Goal: Find specific page/section: Find specific page/section

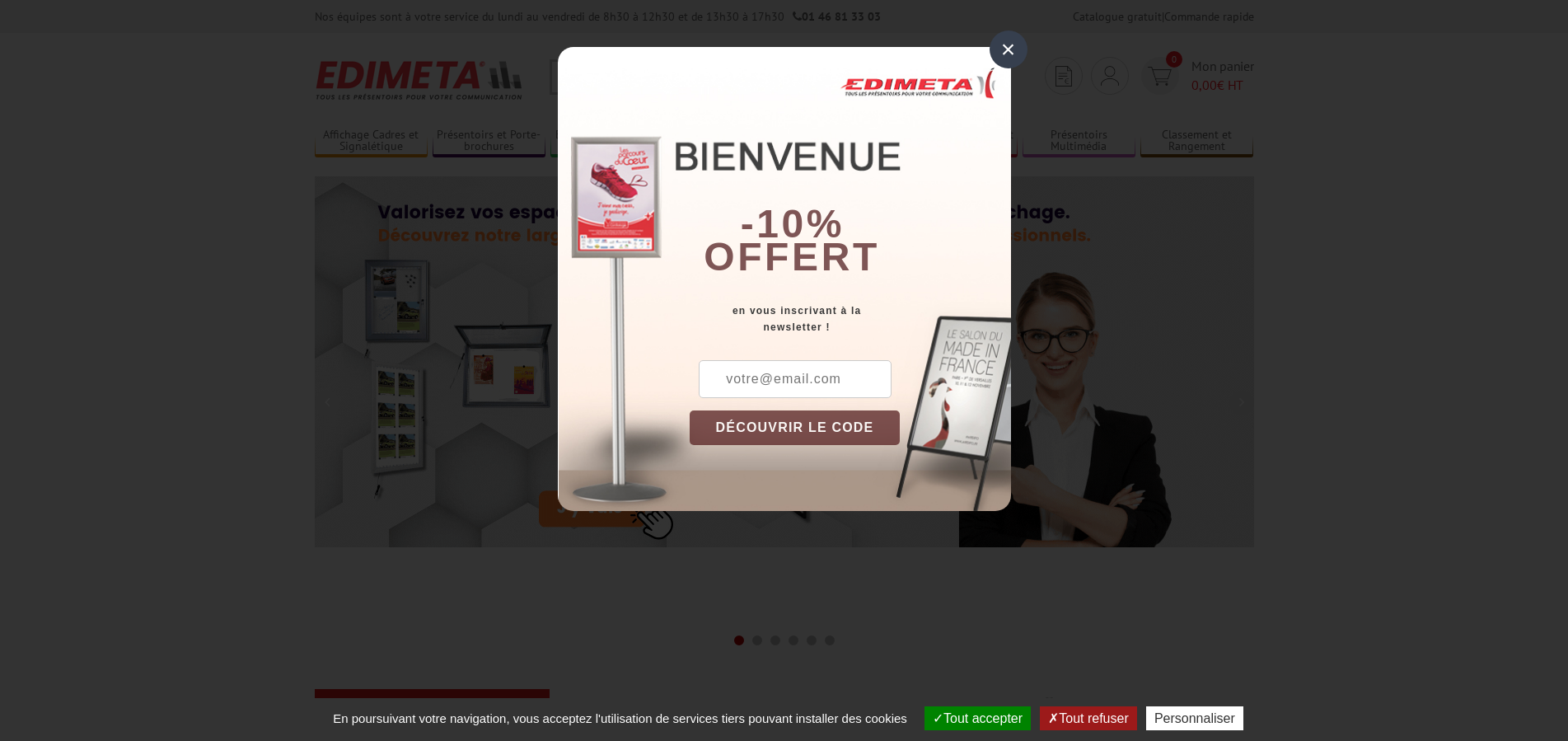
click at [1017, 40] on div "×" at bounding box center [1007, 49] width 38 height 38
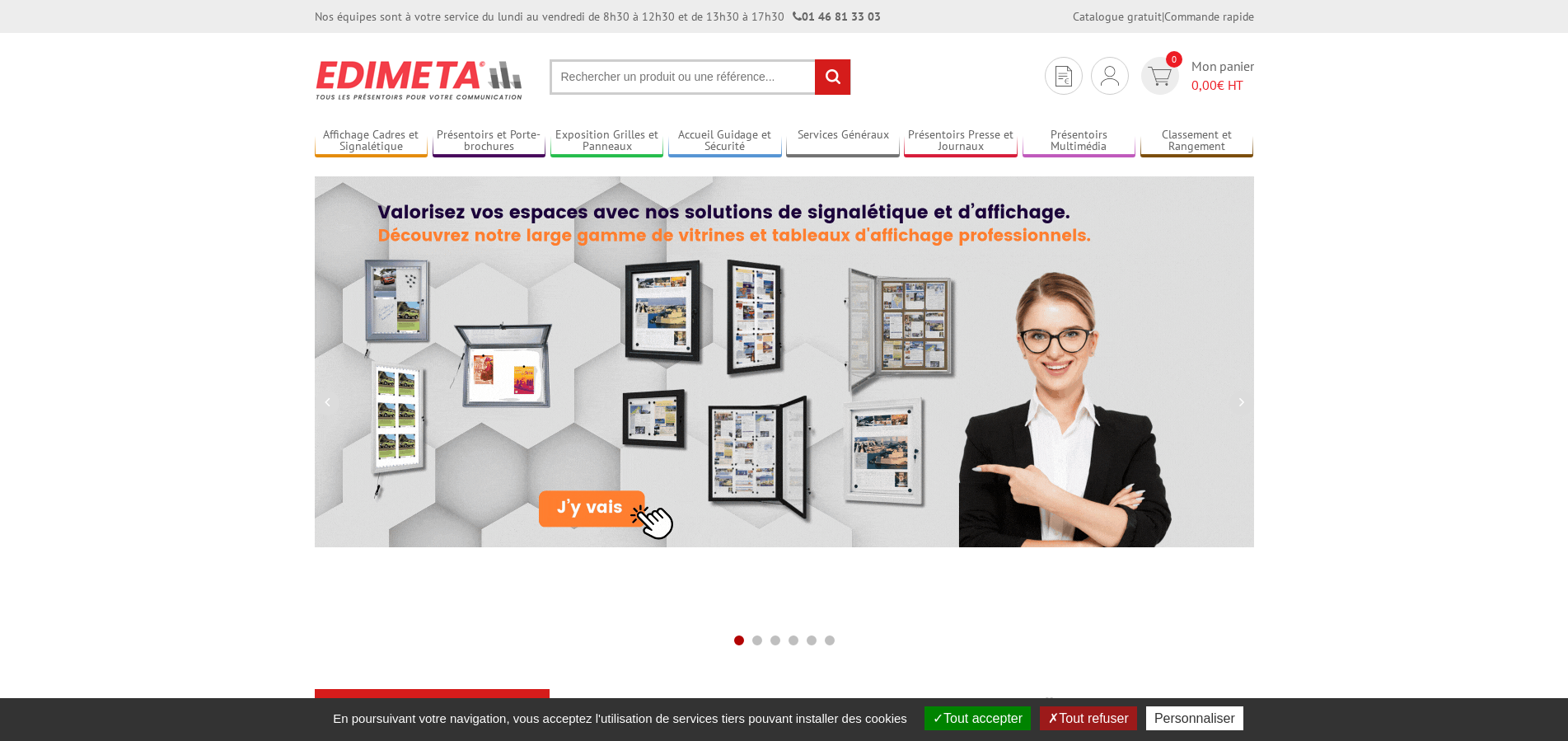
click at [603, 83] on input "text" at bounding box center [701, 77] width 302 height 35
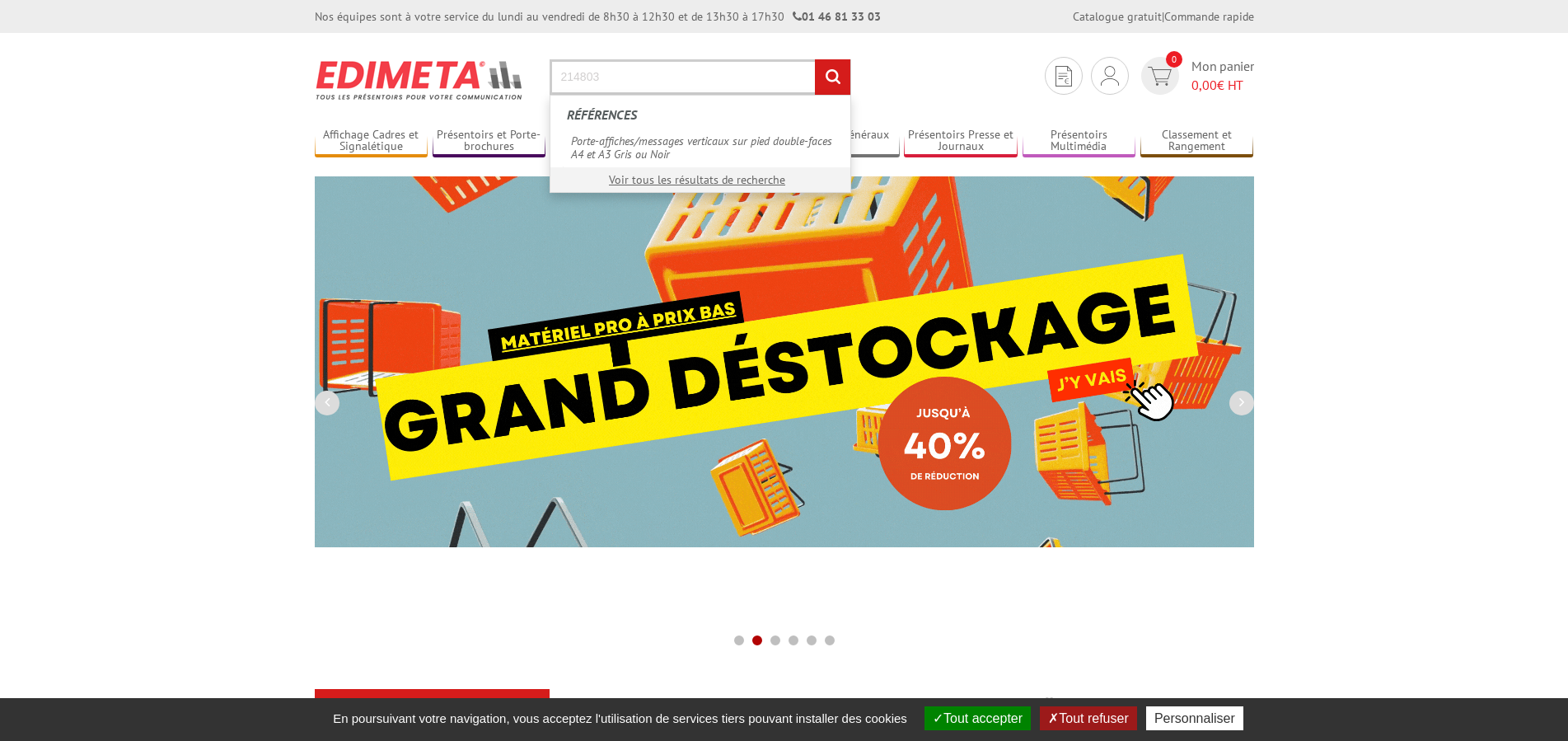
type input "214803"
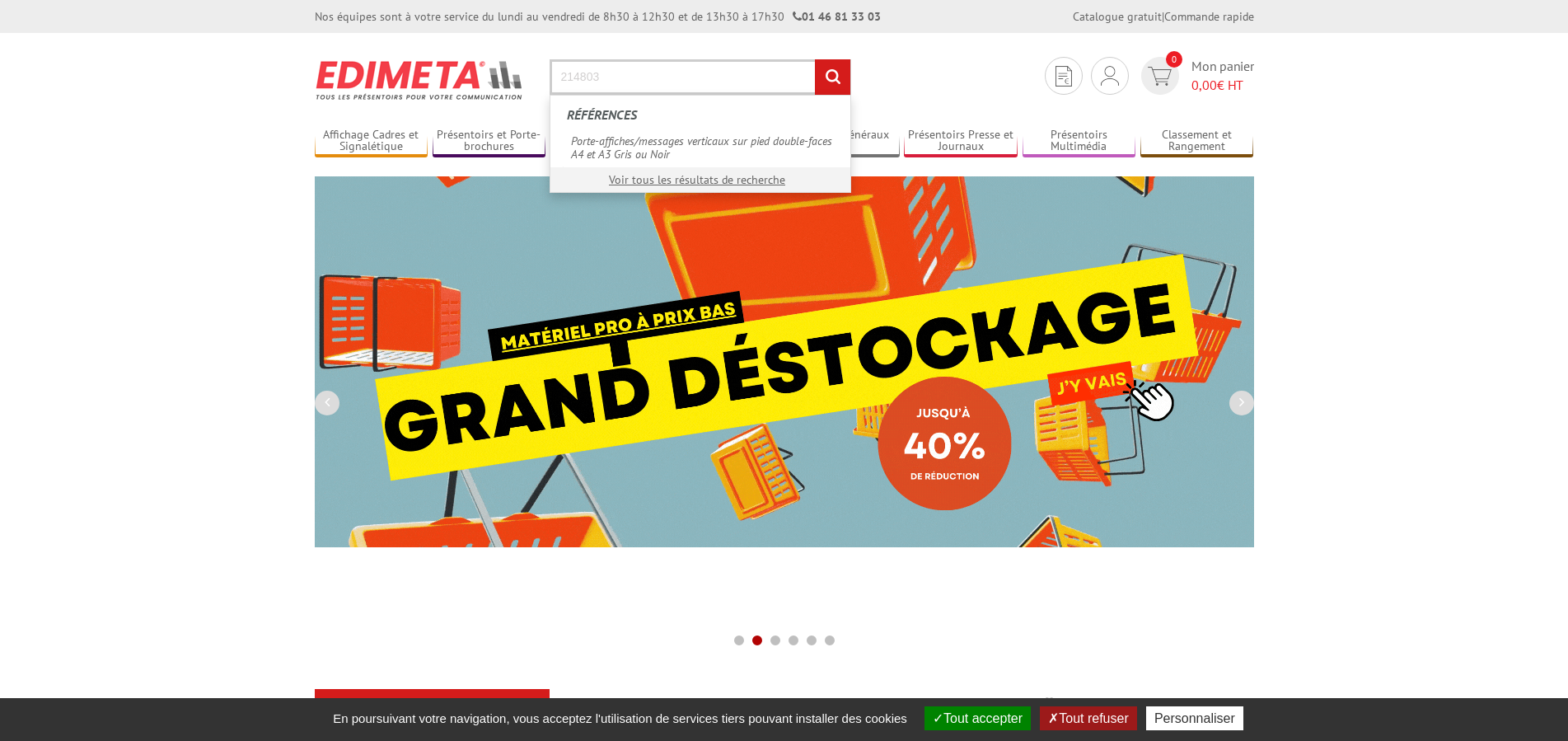
click at [815, 59] on input "rechercher" at bounding box center [832, 77] width 35 height 35
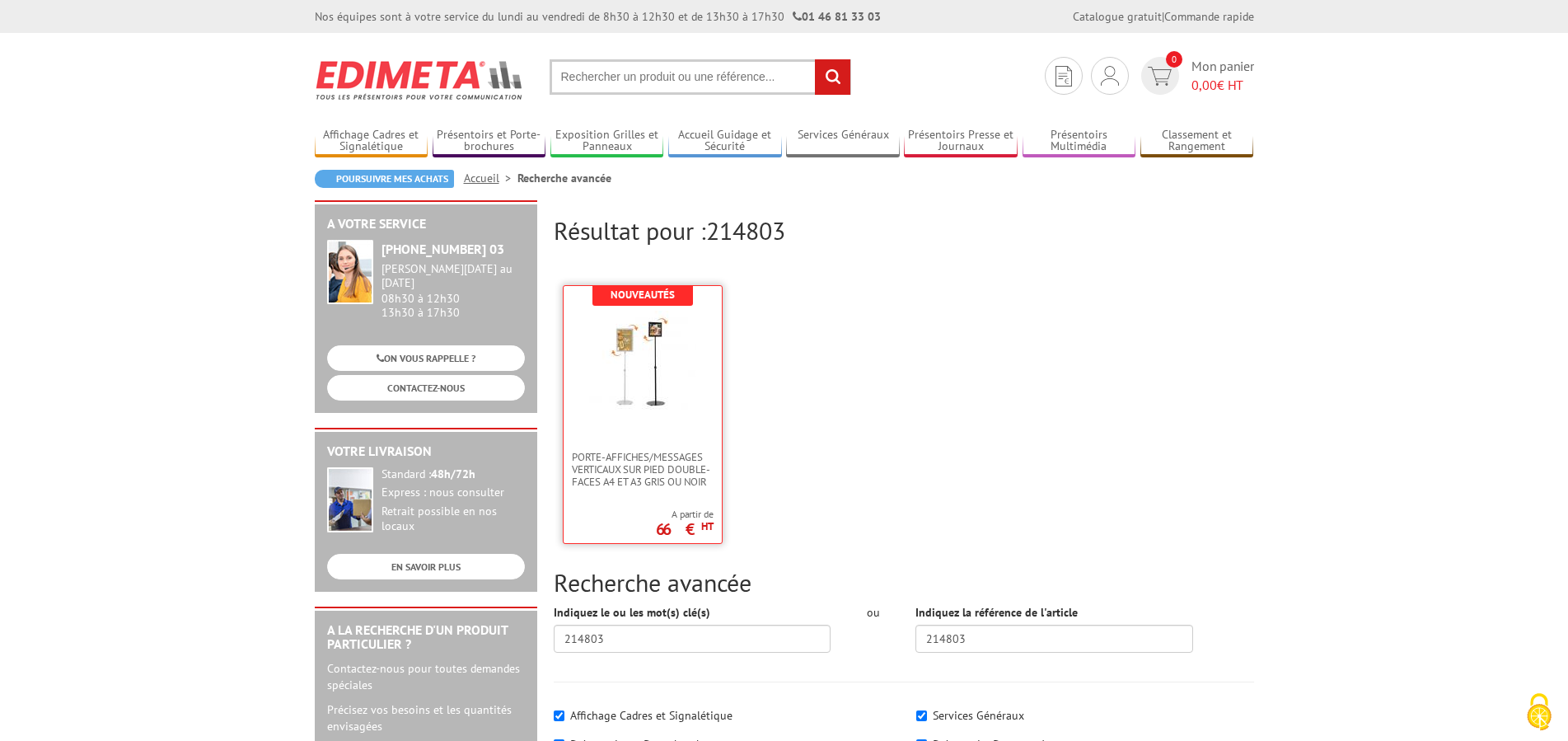
click at [641, 383] on img at bounding box center [642, 364] width 107 height 107
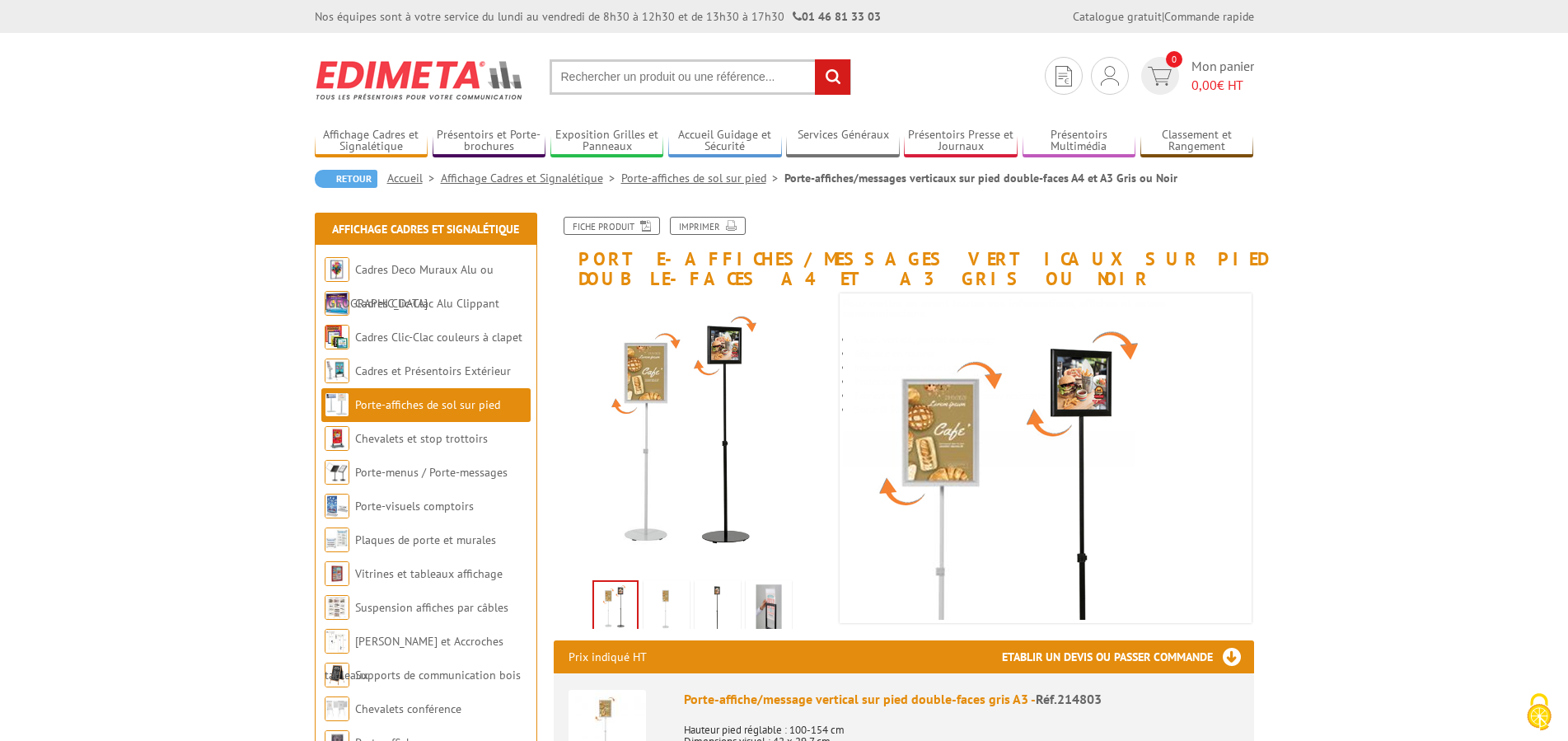
click at [671, 71] on input "text" at bounding box center [701, 77] width 302 height 35
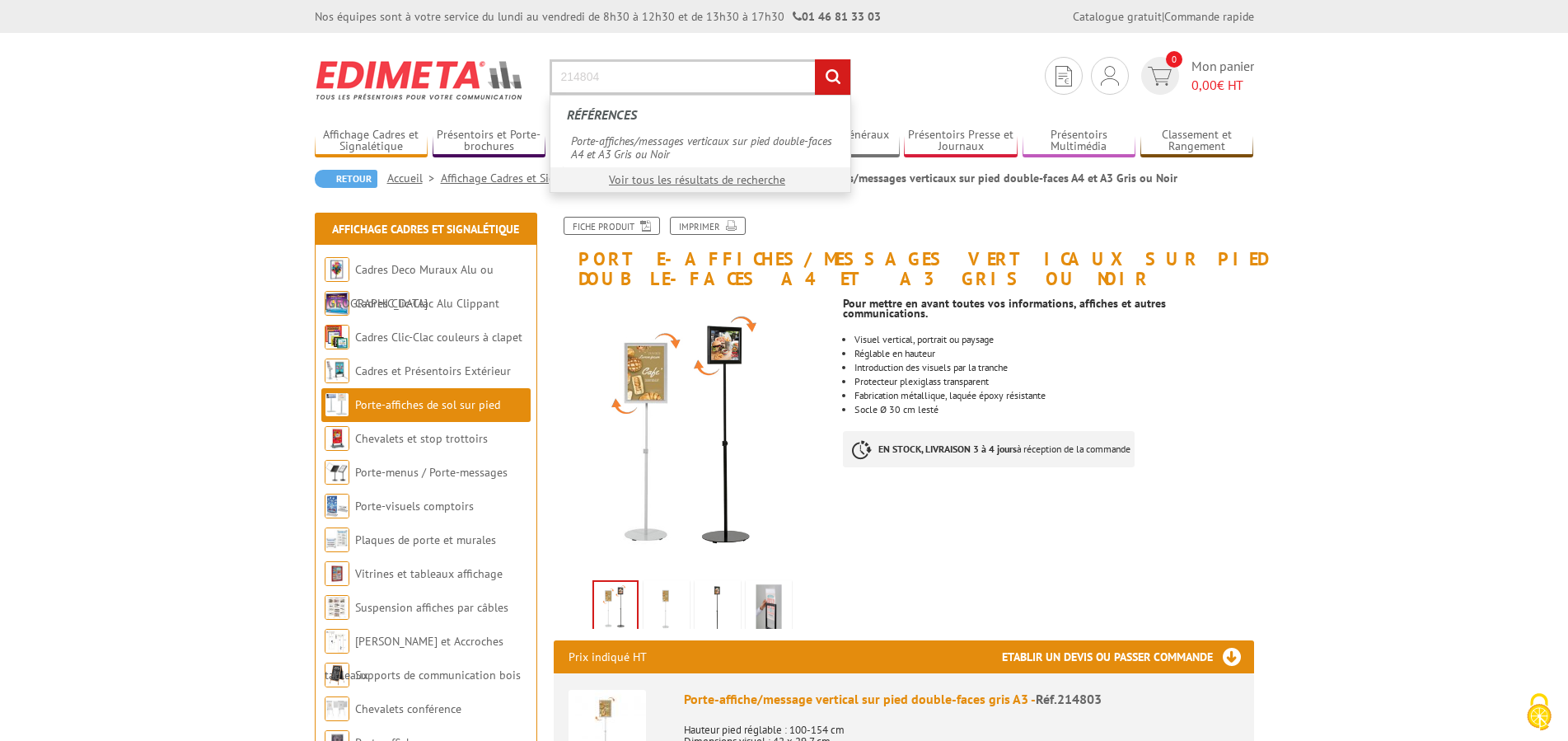
type input "214804"
click at [815, 59] on input "rechercher" at bounding box center [832, 77] width 35 height 35
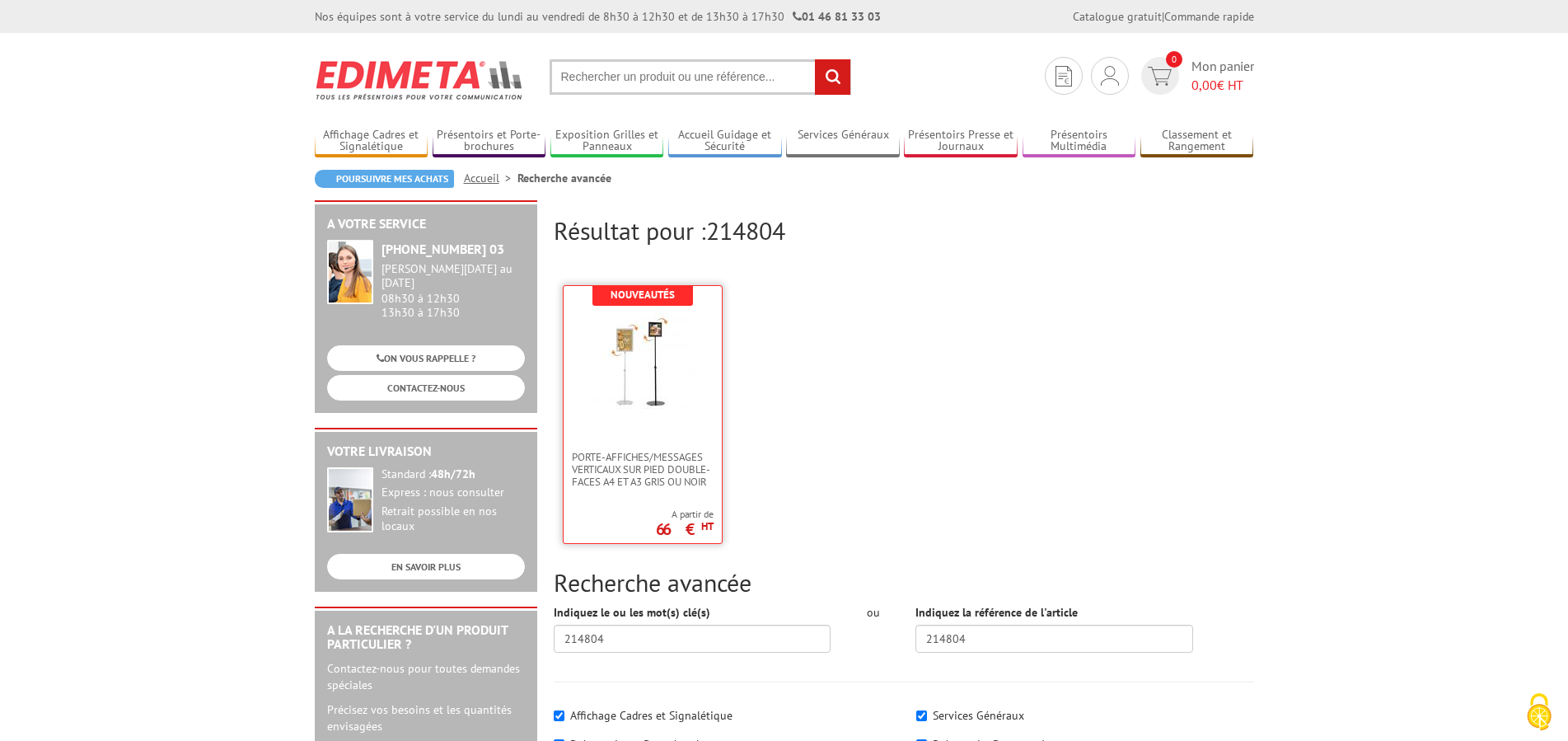
click at [630, 376] on img at bounding box center [642, 364] width 107 height 107
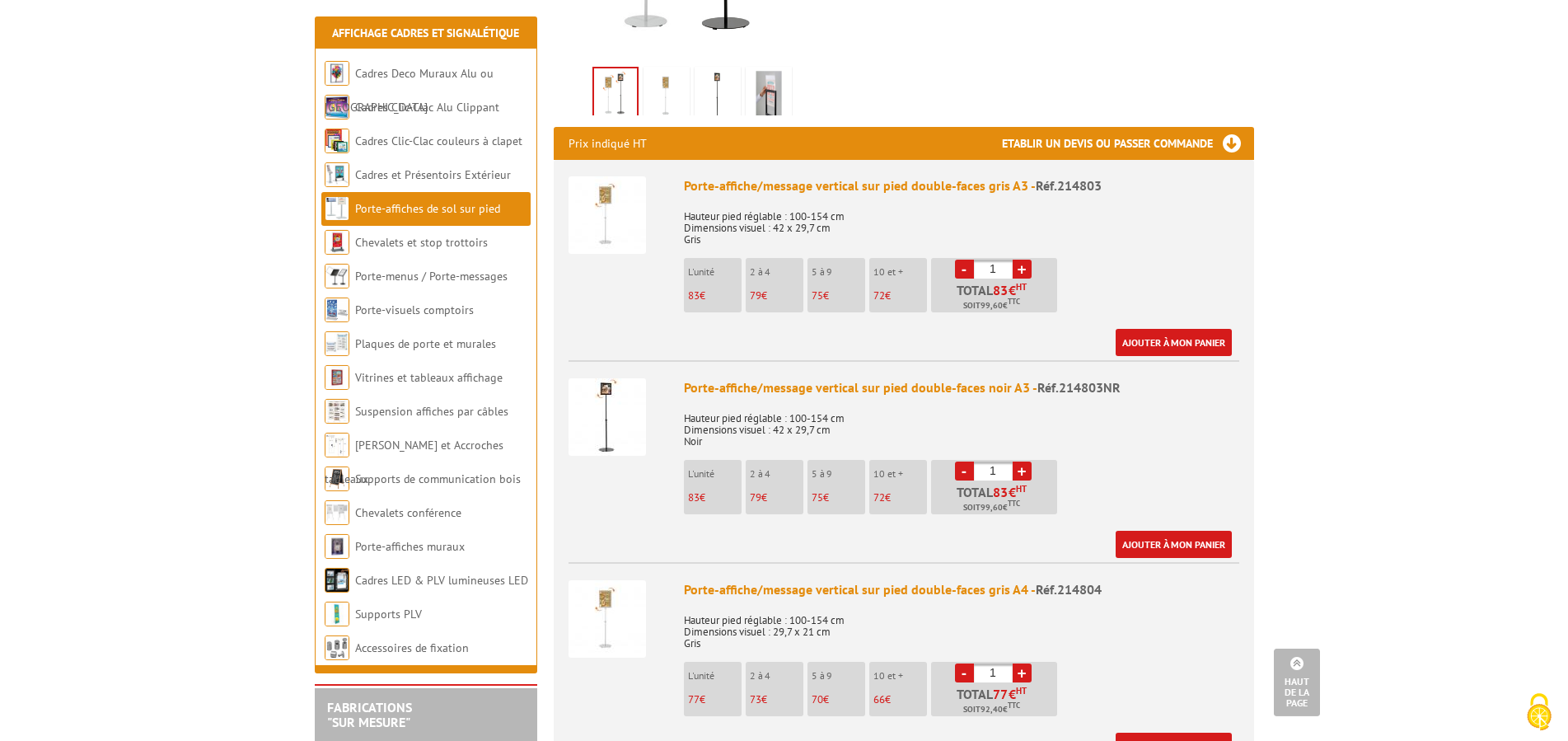
scroll to position [757, 0]
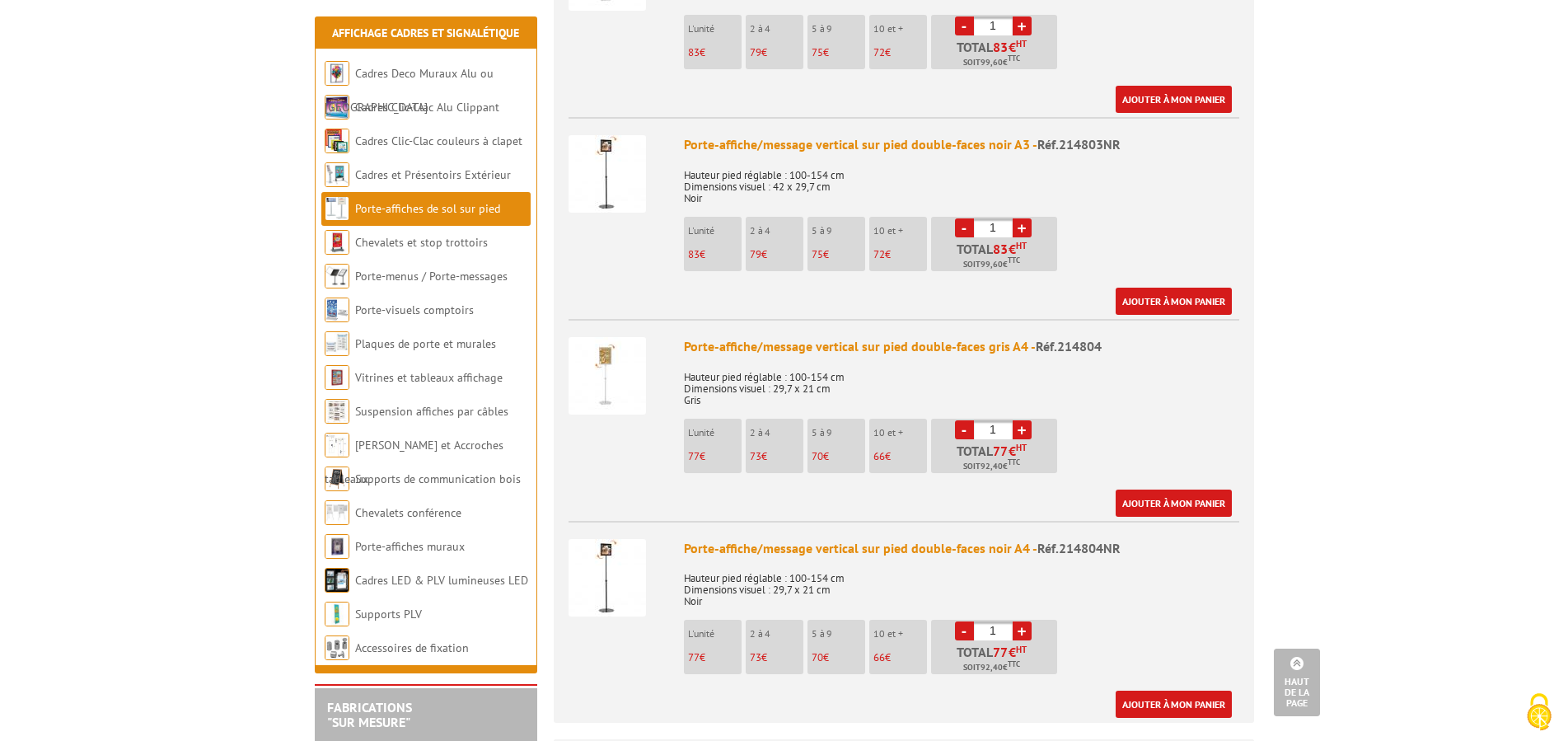
click at [601, 367] on img at bounding box center [607, 376] width 78 height 78
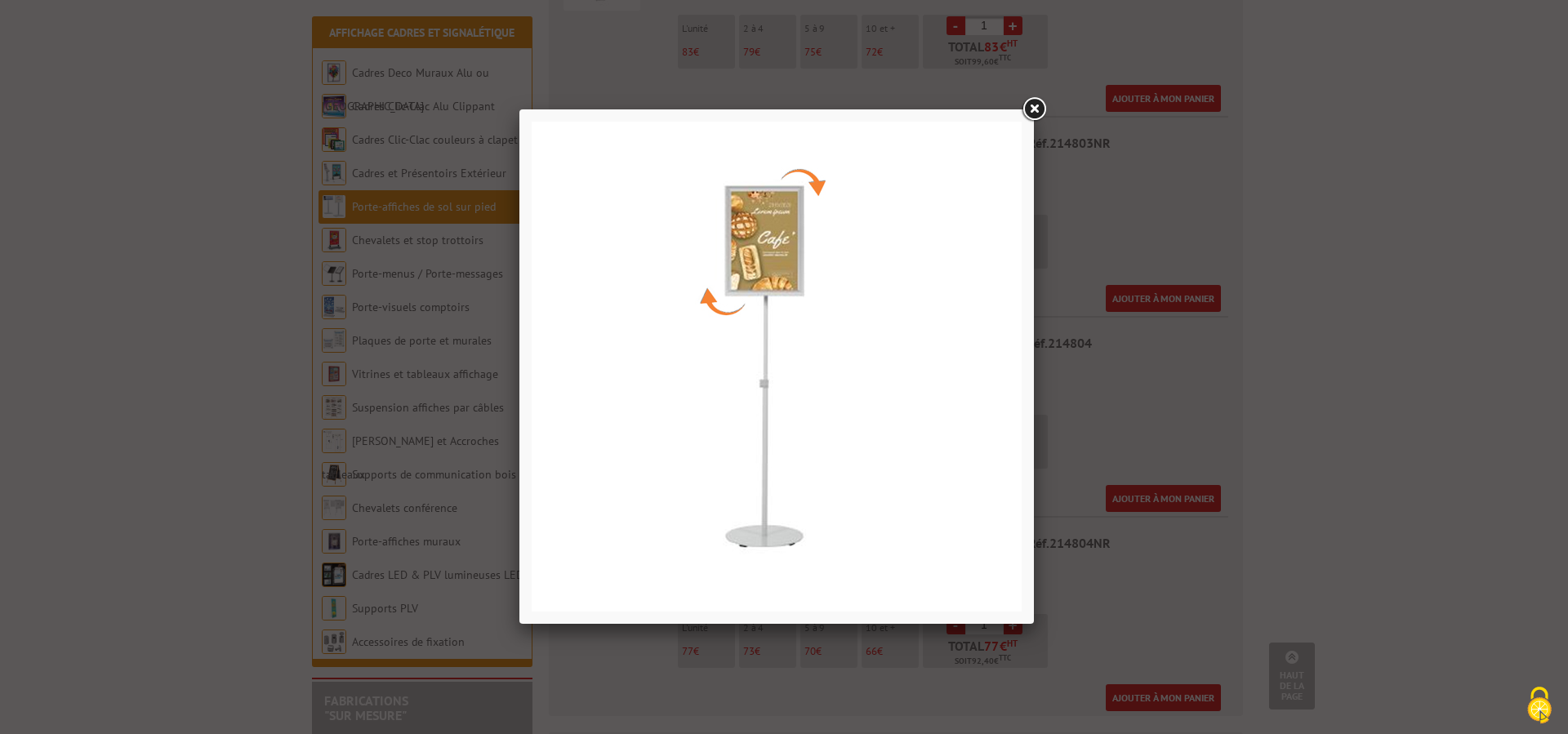
click at [1036, 104] on link at bounding box center [1033, 109] width 29 height 29
